Goal: Task Accomplishment & Management: Manage account settings

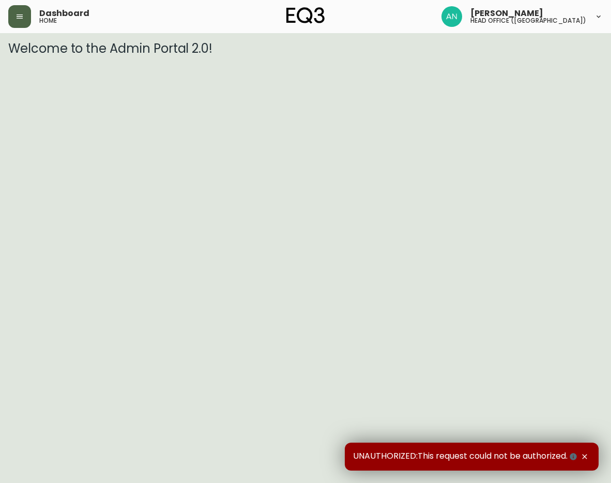
click at [15, 21] on button "button" at bounding box center [19, 16] width 23 height 23
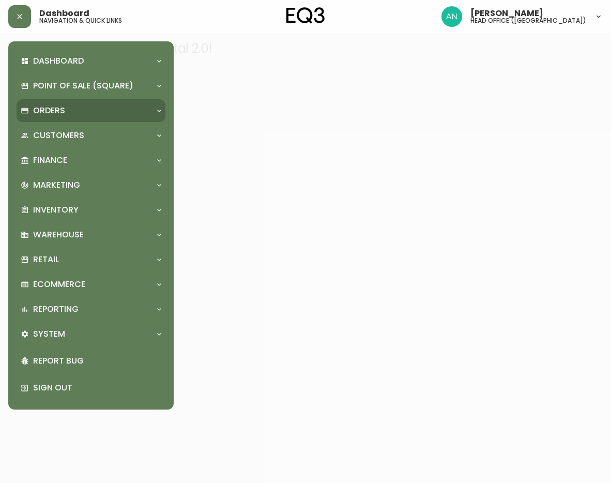
click at [45, 109] on p "Orders" at bounding box center [49, 110] width 32 height 11
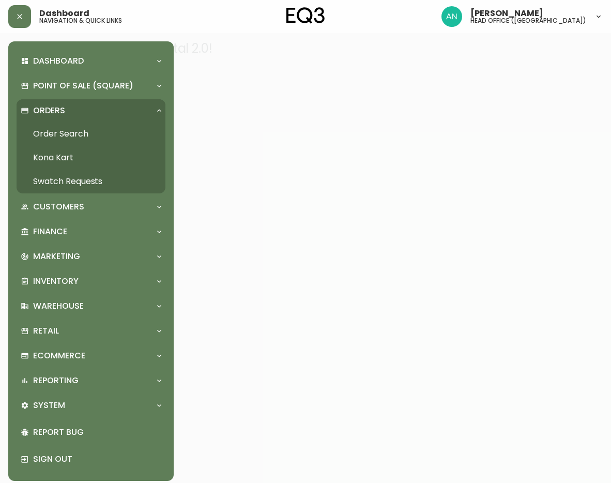
click at [61, 178] on link "Swatch Requests" at bounding box center [91, 181] width 149 height 24
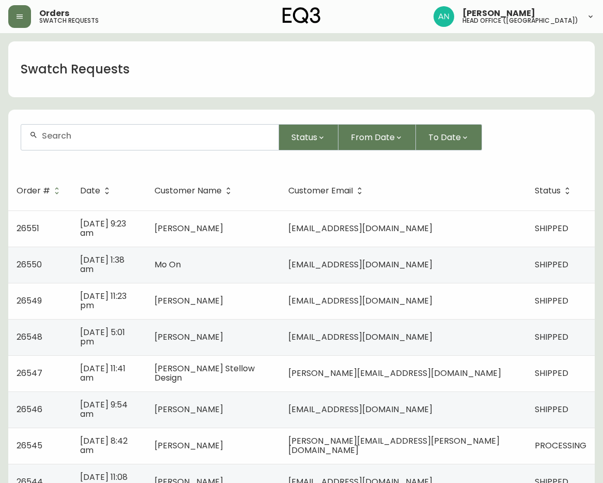
click at [69, 133] on input "text" at bounding box center [156, 136] width 228 height 10
type input "26545"
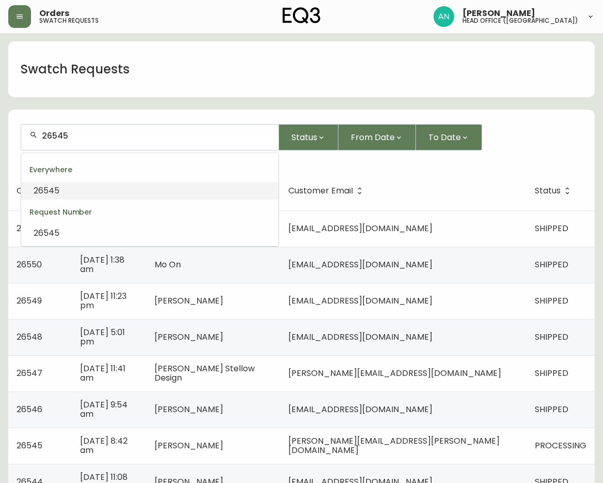
click at [74, 189] on li "26545" at bounding box center [149, 191] width 257 height 18
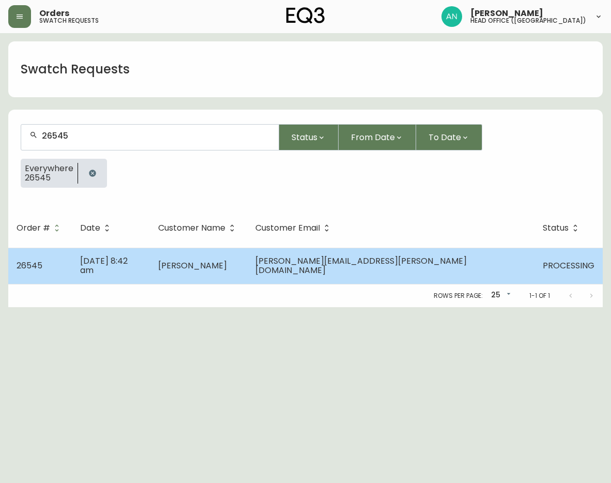
click at [217, 267] on td "[PERSON_NAME]" at bounding box center [198, 266] width 97 height 36
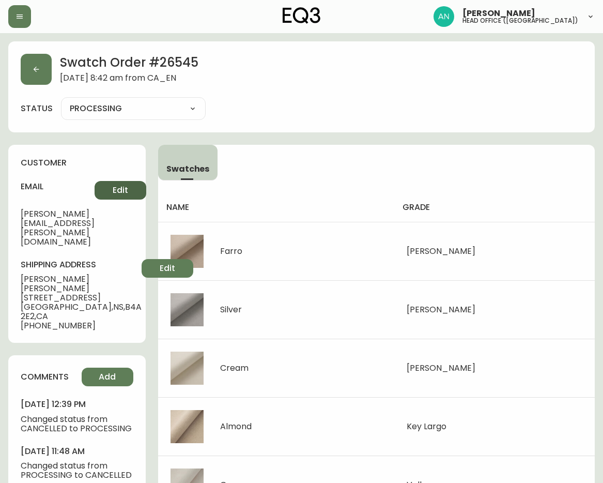
click at [128, 190] on span "Edit" at bounding box center [121, 189] width 16 height 11
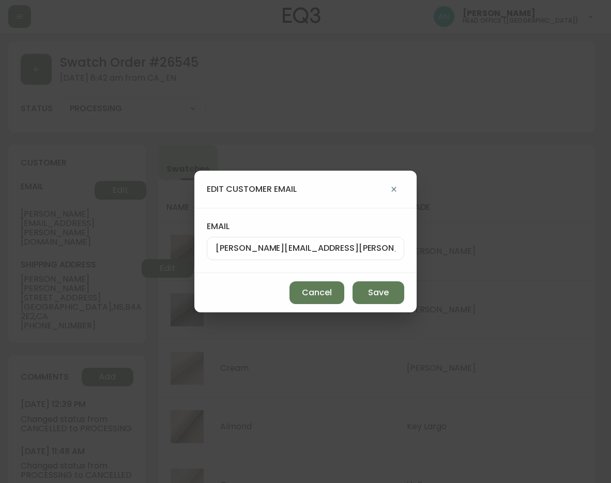
click at [392, 183] on button "button" at bounding box center [393, 189] width 21 height 21
